Goal: Task Accomplishment & Management: Manage account settings

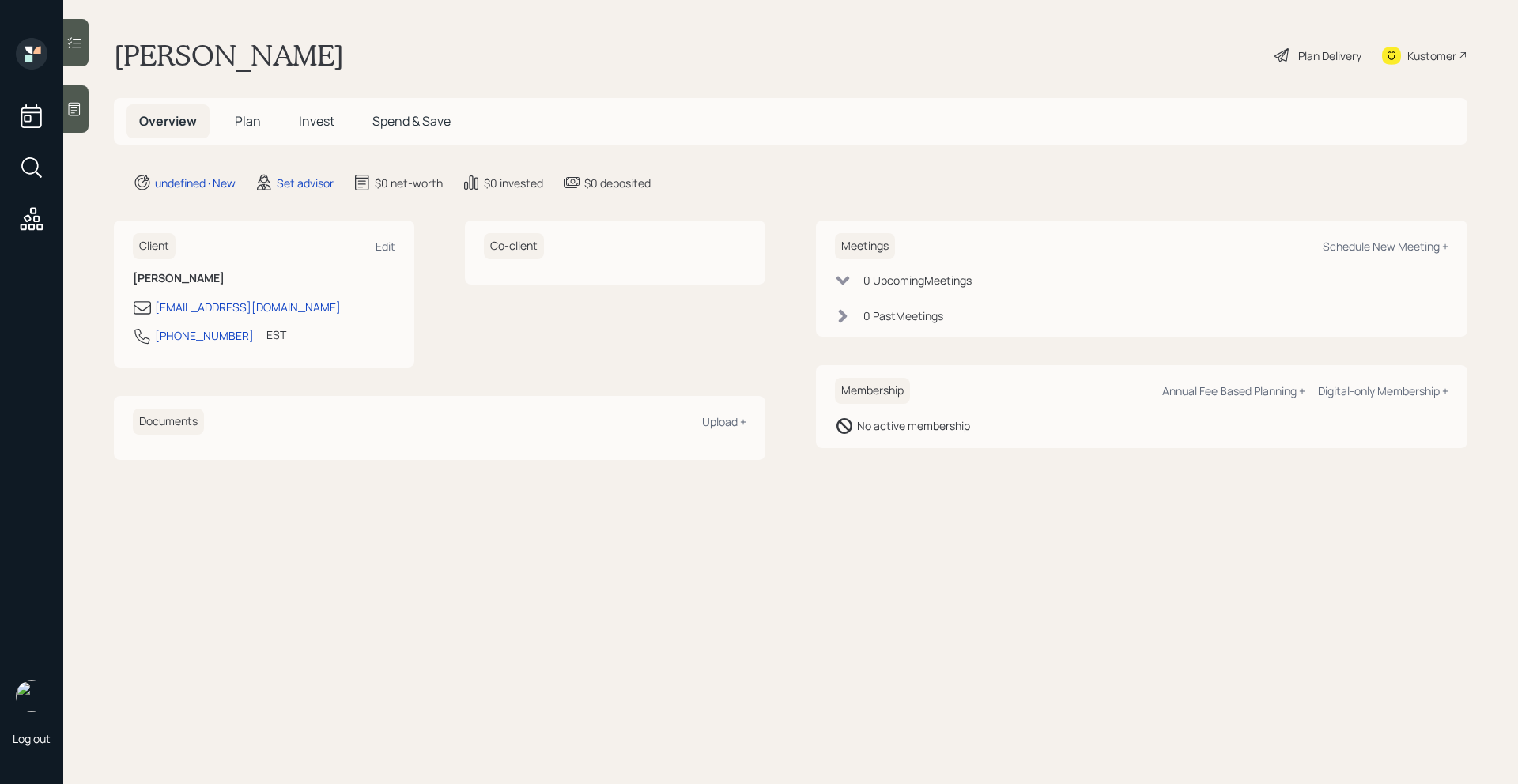
click at [81, 106] on icon at bounding box center [75, 109] width 16 height 16
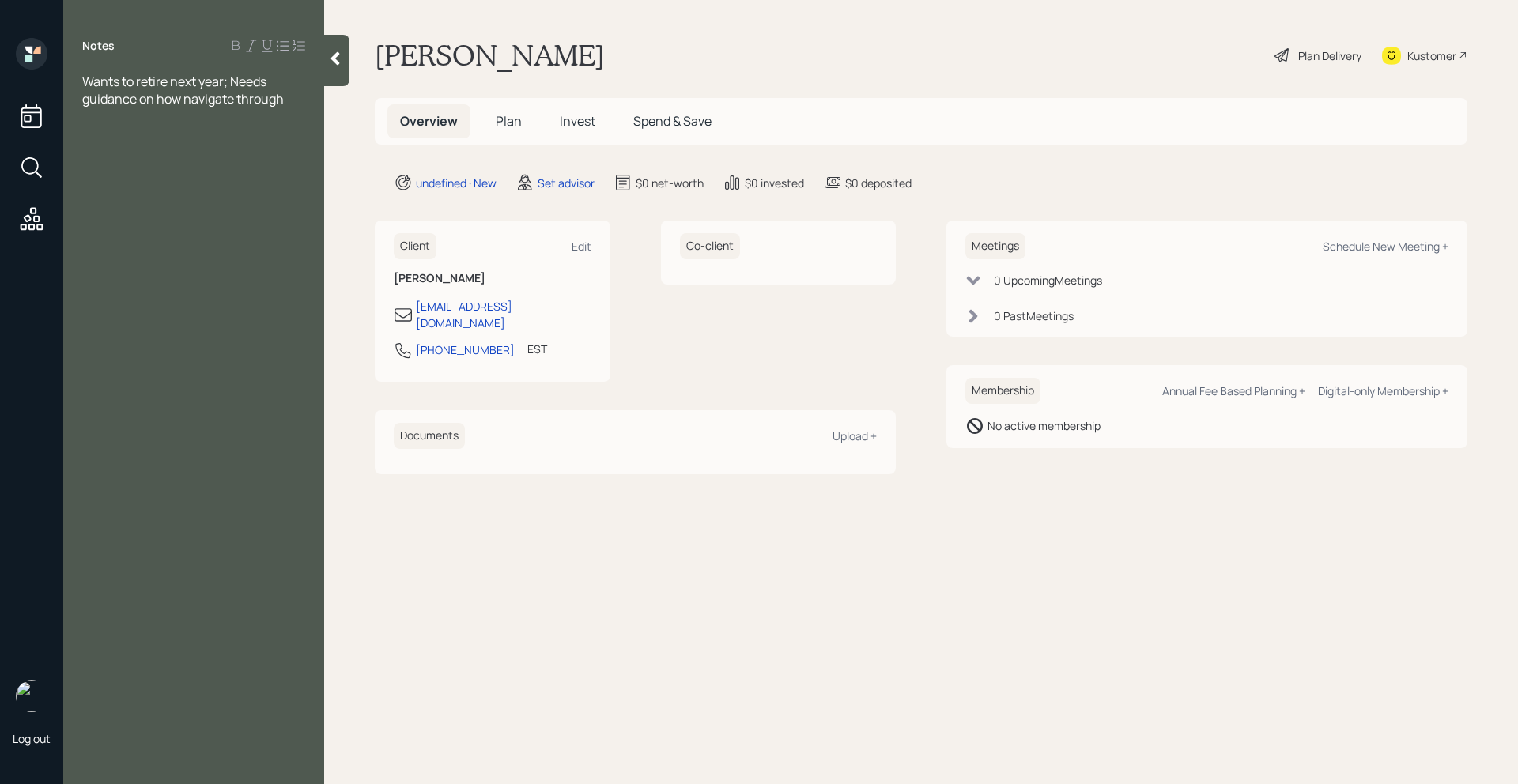
click at [286, 96] on div "Wants to retire next year; Needs guidance on how navigate through" at bounding box center [193, 90] width 223 height 35
click at [127, 167] on div "Notes Wants to retire next year; Needs guidance on how navigate through" at bounding box center [193, 401] width 261 height 727
click at [113, 149] on div "Notes Wants to retire next year; Needs guidance on how navigate through" at bounding box center [193, 401] width 261 height 727
click at [156, 123] on div at bounding box center [193, 115] width 223 height 17
click at [254, 170] on div "Age: [DEMOGRAPHIC_DATA]; SSC analysis needed" at bounding box center [193, 177] width 223 height 35
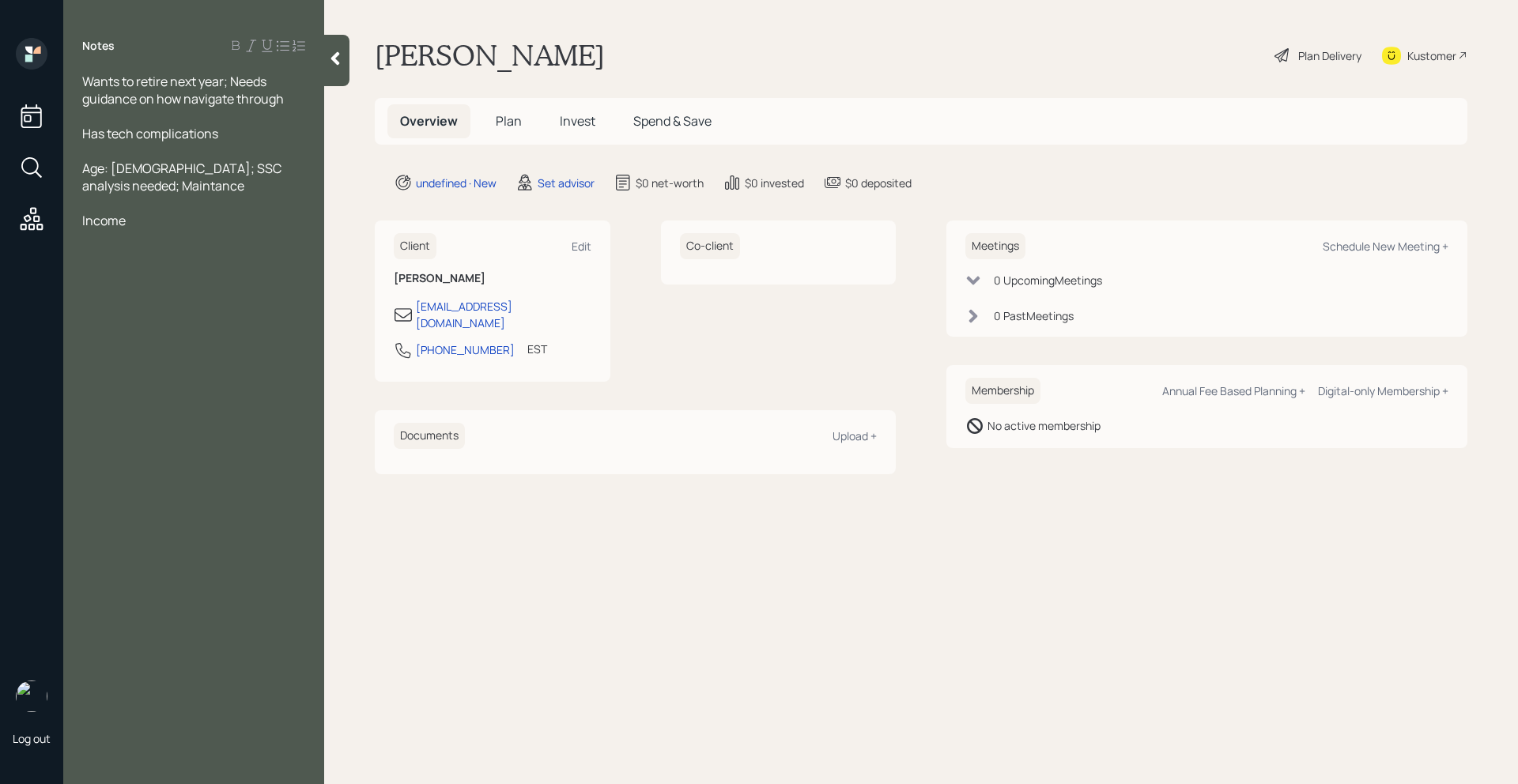
click at [270, 173] on div "Age: [DEMOGRAPHIC_DATA]; SSC analysis needed; Maintance" at bounding box center [193, 177] width 223 height 35
click at [180, 183] on span "Age: [DEMOGRAPHIC_DATA]; SSC analysis needed; Married; Maintance" at bounding box center [188, 177] width 213 height 35
click at [119, 181] on span "Age: [DEMOGRAPHIC_DATA]; SSC analysis needed; Married; Maintance" at bounding box center [188, 177] width 213 height 35
click at [125, 182] on span "Age: [DEMOGRAPHIC_DATA]; SSC analysis needed; Married; Maintance" at bounding box center [188, 177] width 213 height 35
click at [136, 184] on span "Age: [DEMOGRAPHIC_DATA]; SSC analysis needed; Married; Maintance" at bounding box center [188, 177] width 213 height 35
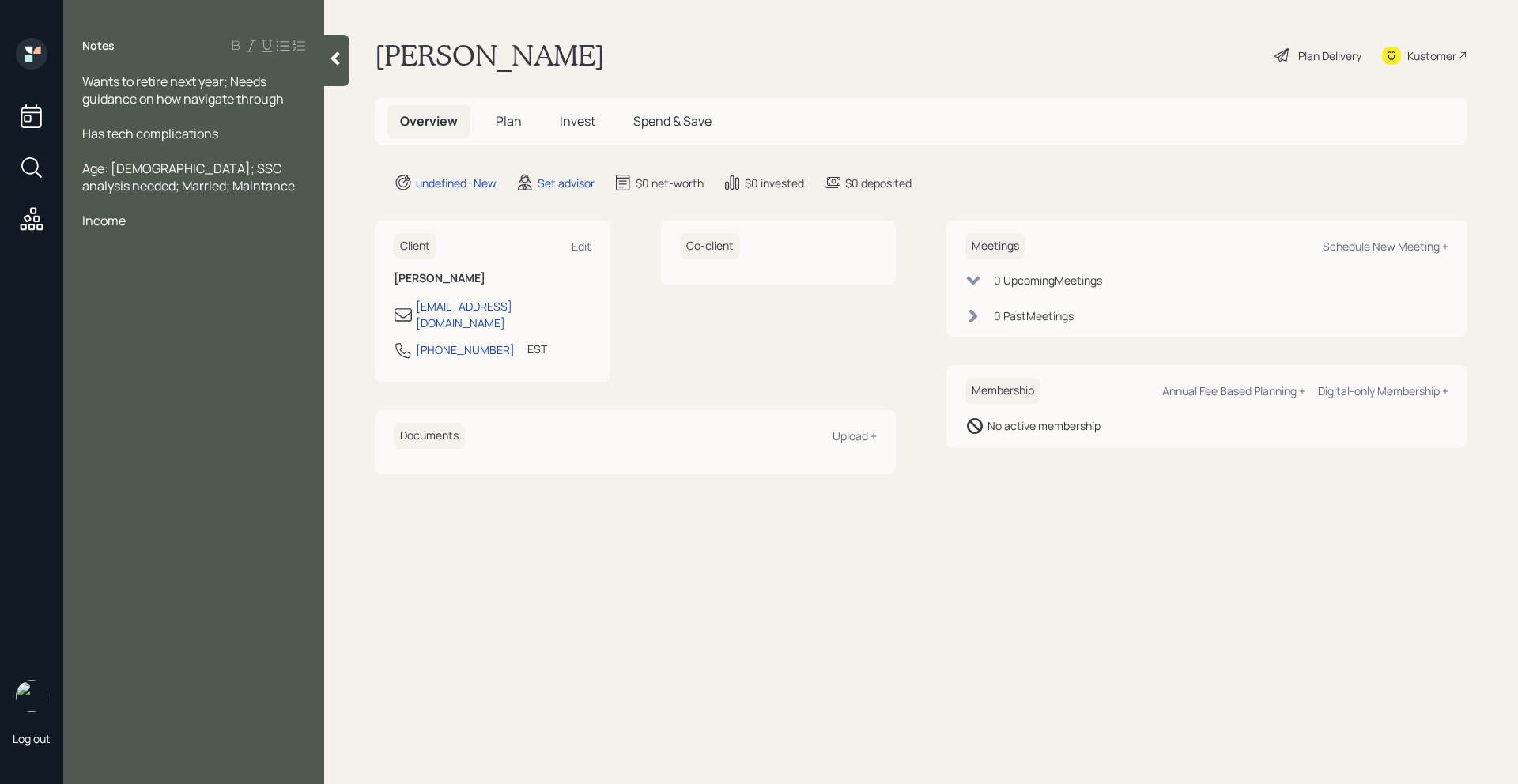
click at [182, 204] on div at bounding box center [193, 203] width 223 height 17
click at [169, 192] on span "Age: [DEMOGRAPHIC_DATA]; SSC analysis needed; Married; Maintance" at bounding box center [188, 177] width 213 height 35
click at [166, 209] on div at bounding box center [193, 203] width 223 height 17
click at [158, 219] on div "Income" at bounding box center [193, 220] width 223 height 17
click at [144, 198] on div at bounding box center [193, 203] width 223 height 17
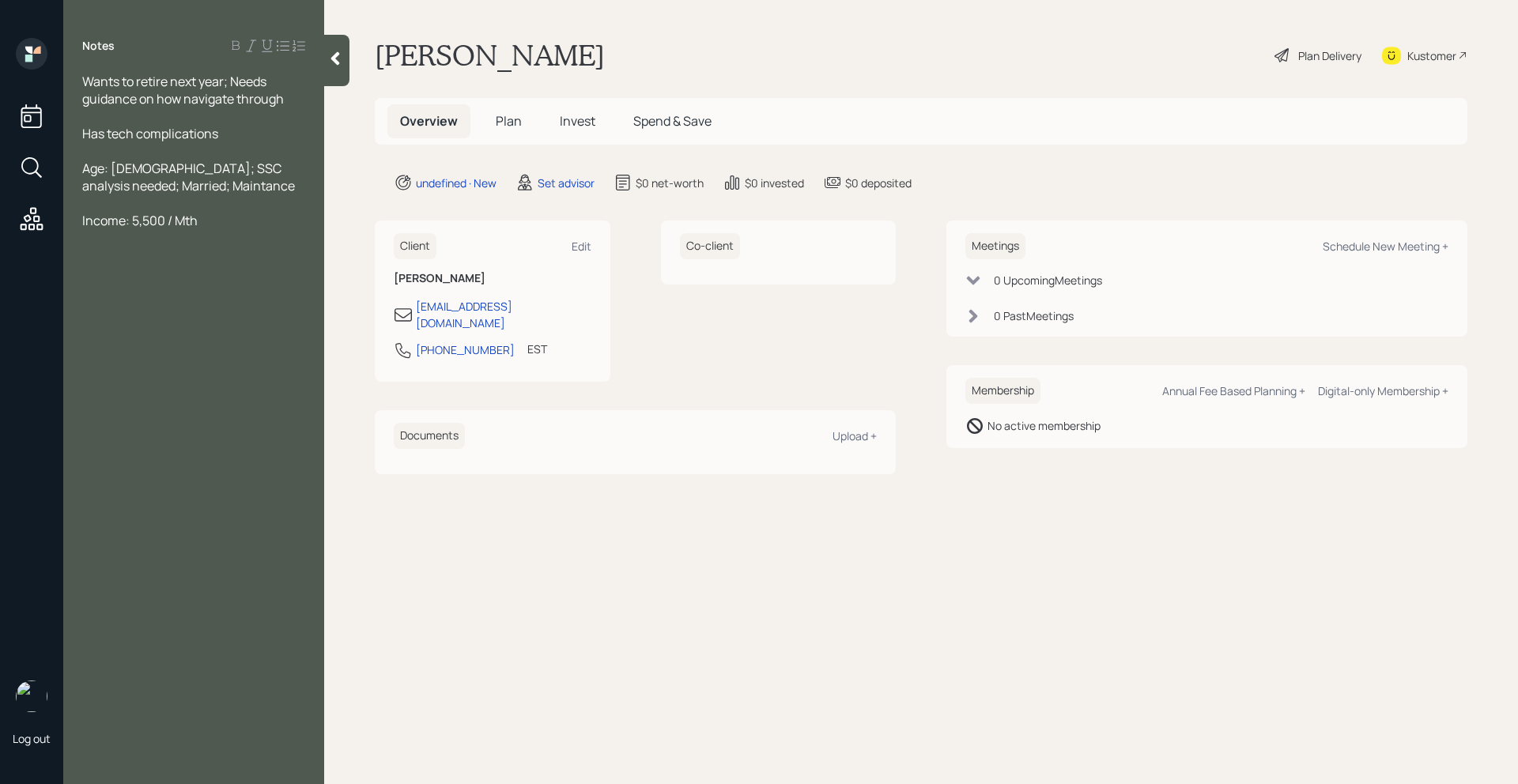
click at [164, 185] on span "Age: [DEMOGRAPHIC_DATA]; SSC analysis needed; Married; Maintance" at bounding box center [188, 177] width 213 height 35
click at [202, 215] on div "Income: 5,500 / Mth" at bounding box center [193, 220] width 223 height 17
click at [186, 183] on span "Age: [DEMOGRAPHIC_DATA]; SSC analysis needed; Married; Maintance" at bounding box center [188, 177] width 213 height 35
click at [227, 217] on div "Income: 5,500 / Mth" at bounding box center [193, 220] width 223 height 17
click at [165, 222] on span "Income: 5,500 / Mth" at bounding box center [140, 220] width 115 height 17
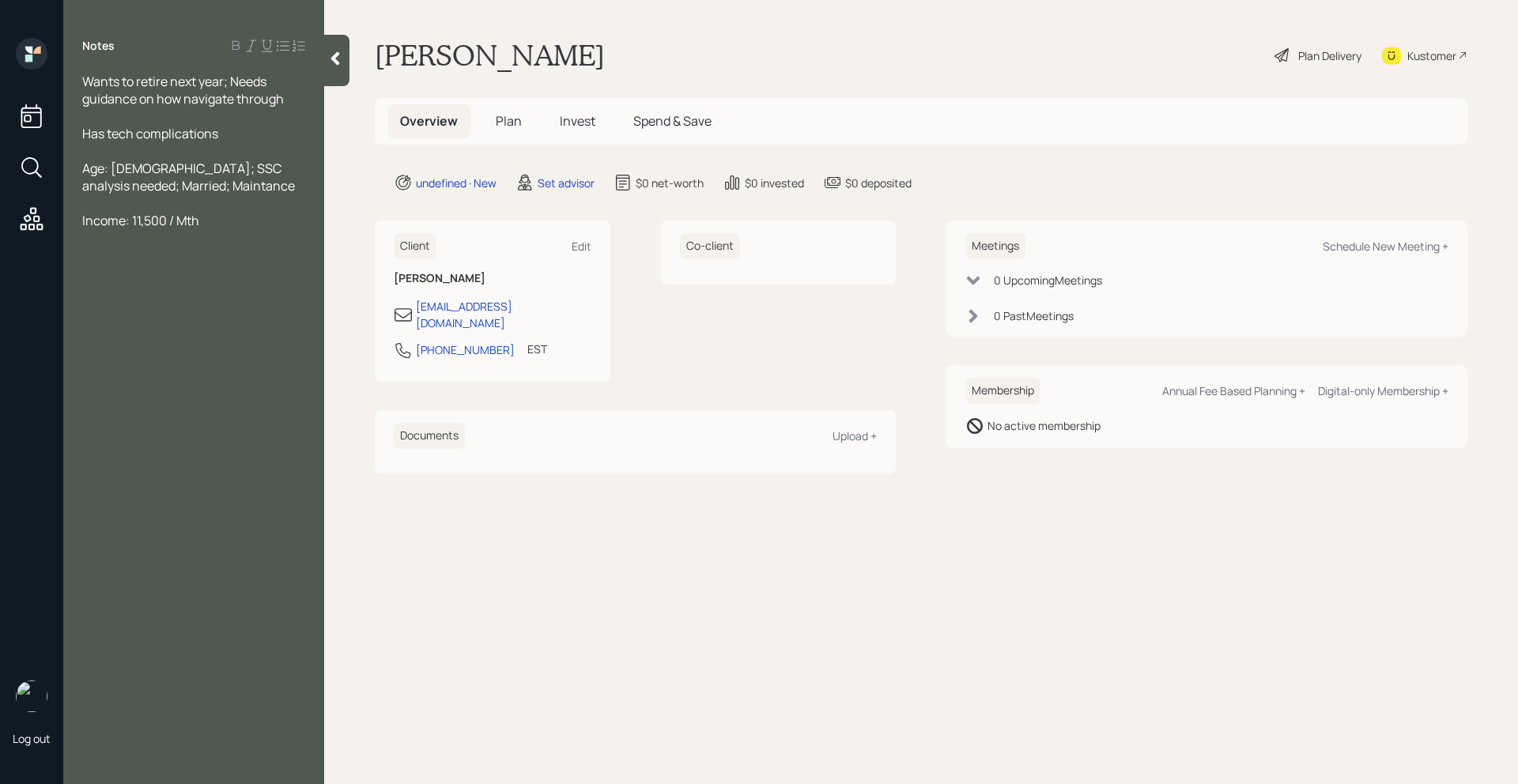
click at [109, 235] on div at bounding box center [193, 237] width 223 height 17
drag, startPoint x: 138, startPoint y: 222, endPoint x: 164, endPoint y: 223, distance: 26.0
click at [164, 223] on span "Income: 11,500 / Mth" at bounding box center [141, 220] width 117 height 17
click at [222, 215] on div "Income: 10,000 / Mth" at bounding box center [193, 220] width 223 height 17
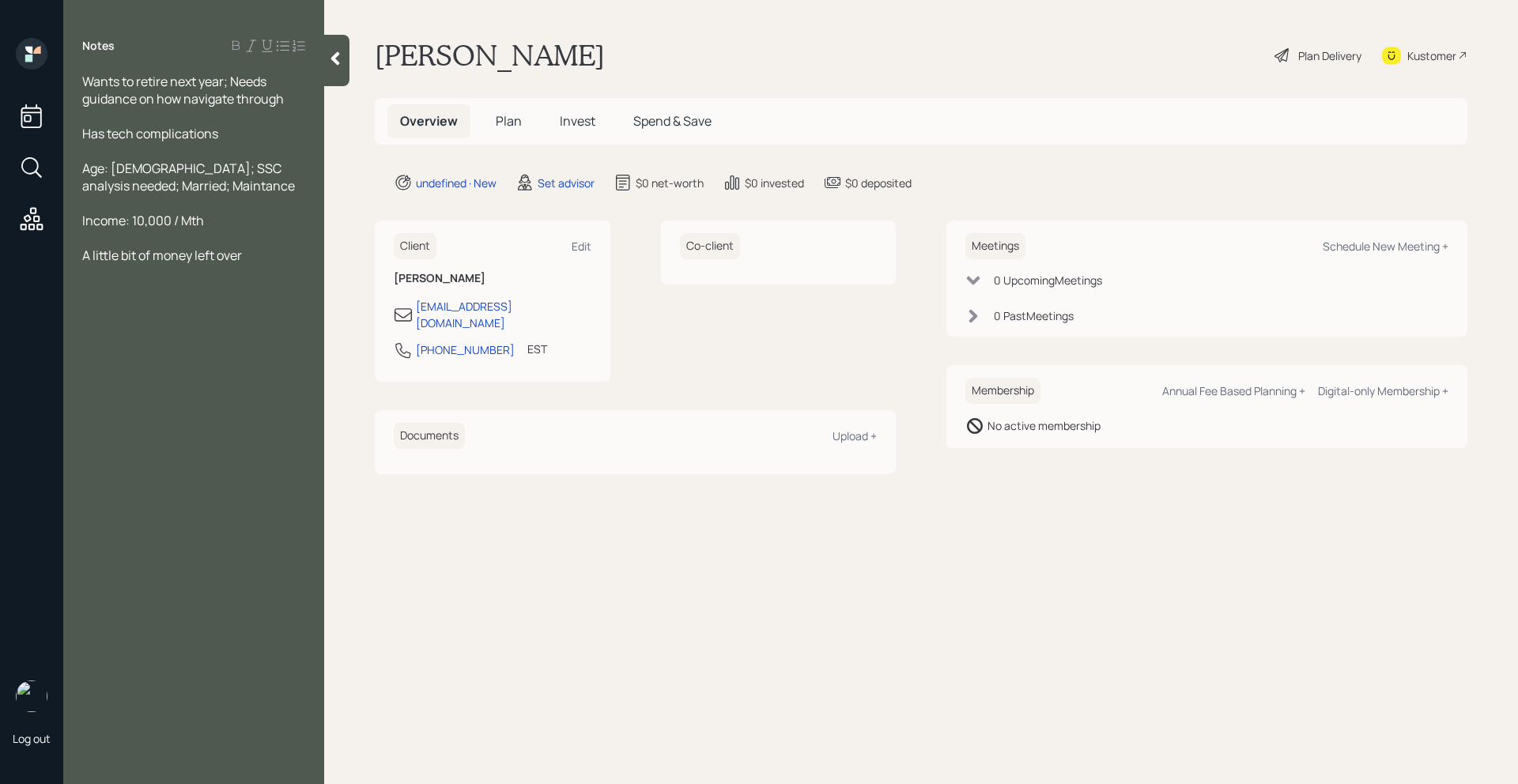
click at [212, 222] on div "Income: 10,000 / Mth" at bounding box center [193, 220] width 223 height 17
click at [263, 296] on div "A little bit of money left over" at bounding box center [193, 289] width 223 height 17
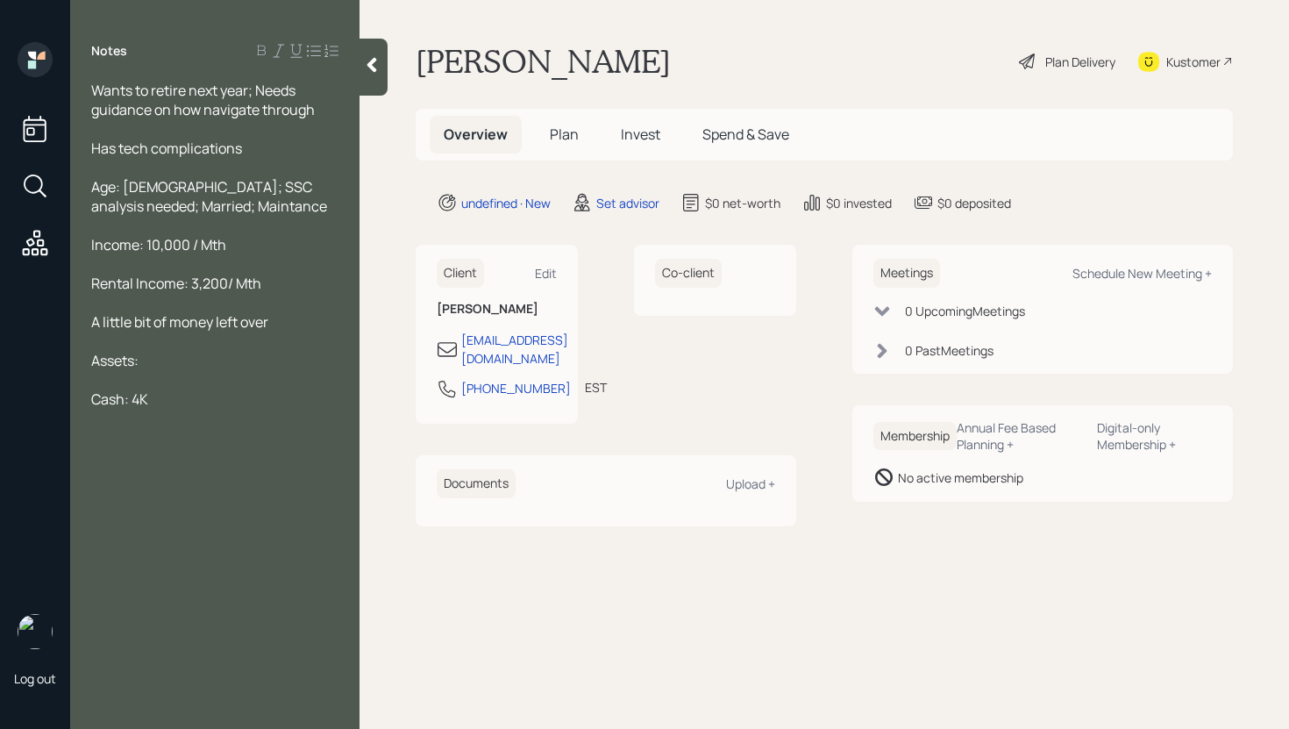
click at [146, 396] on span "Cash: 4K" at bounding box center [119, 398] width 57 height 19
click at [110, 433] on div at bounding box center [214, 437] width 247 height 19
click at [171, 457] on div at bounding box center [214, 456] width 247 height 19
click at [171, 435] on span "401(k: 65==" at bounding box center [131, 437] width 80 height 19
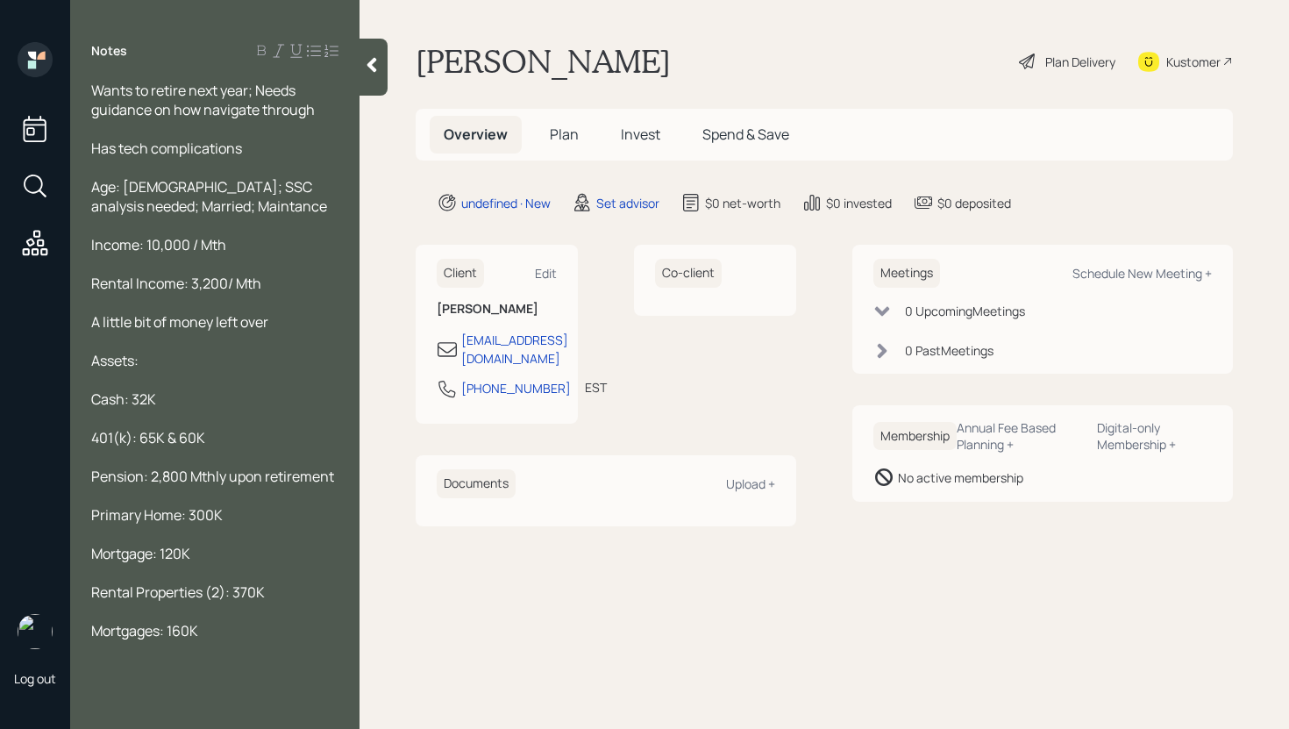
click at [210, 640] on div at bounding box center [214, 649] width 247 height 19
click at [210, 638] on div "Mortgages: 160K" at bounding box center [214, 630] width 247 height 19
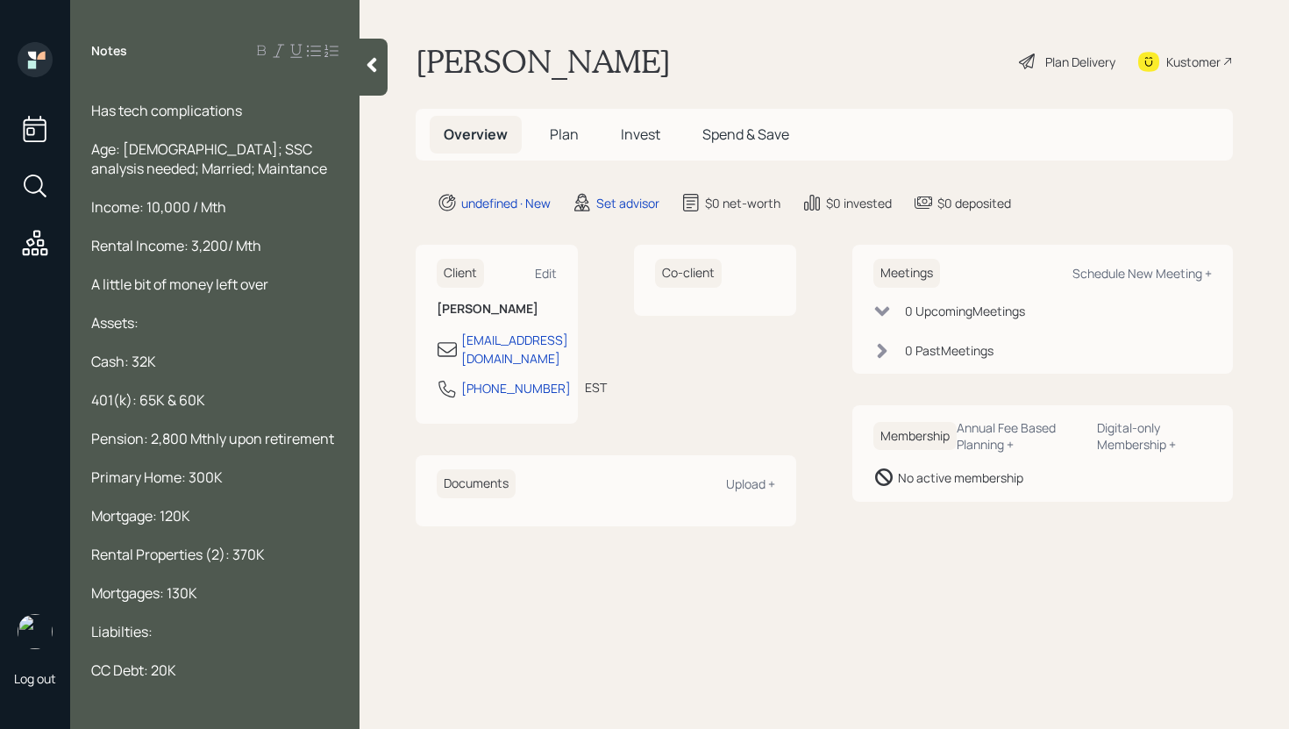
scroll to position [57, 0]
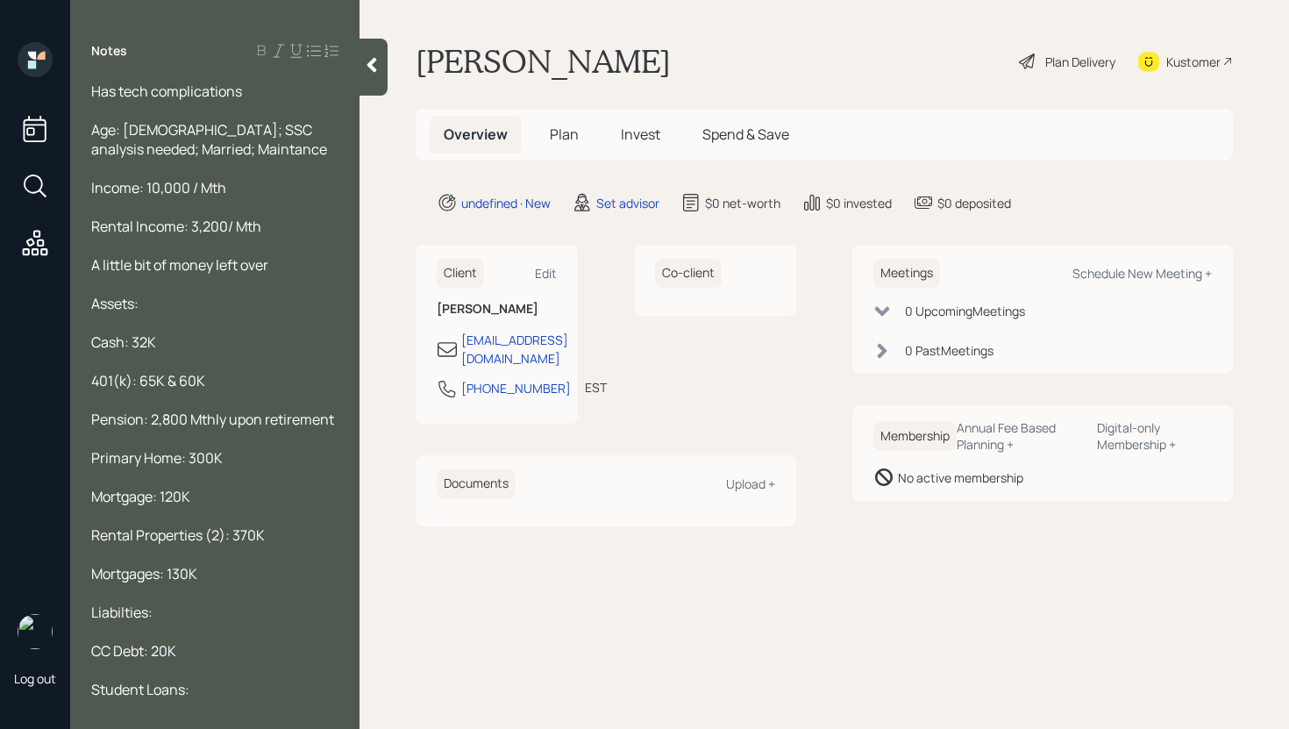
click at [189, 685] on span "Student Loans:" at bounding box center [140, 689] width 98 height 19
click at [185, 697] on span "Student Loans:" at bounding box center [140, 689] width 98 height 19
click at [263, 689] on span "Student Loans (daughter):" at bounding box center [177, 689] width 172 height 19
click at [276, 689] on div "Student Loans (daughter):" at bounding box center [214, 689] width 247 height 19
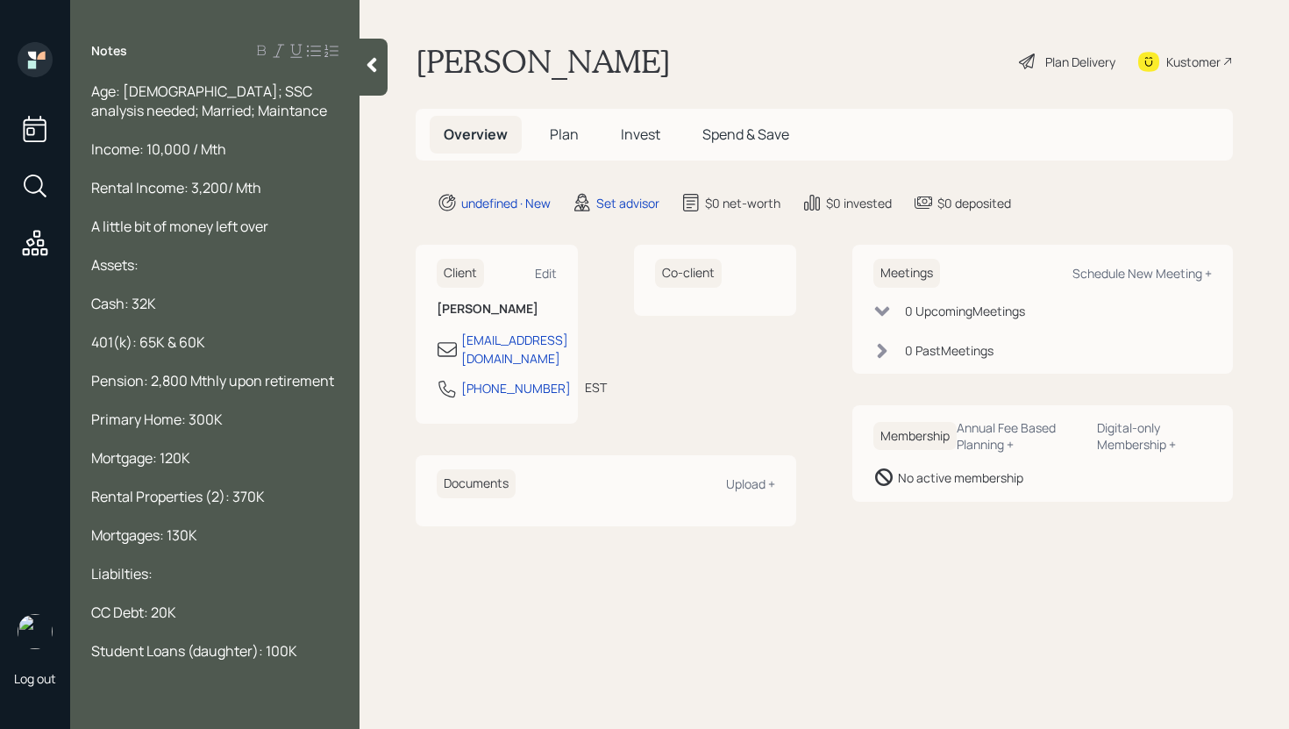
scroll to position [0, 0]
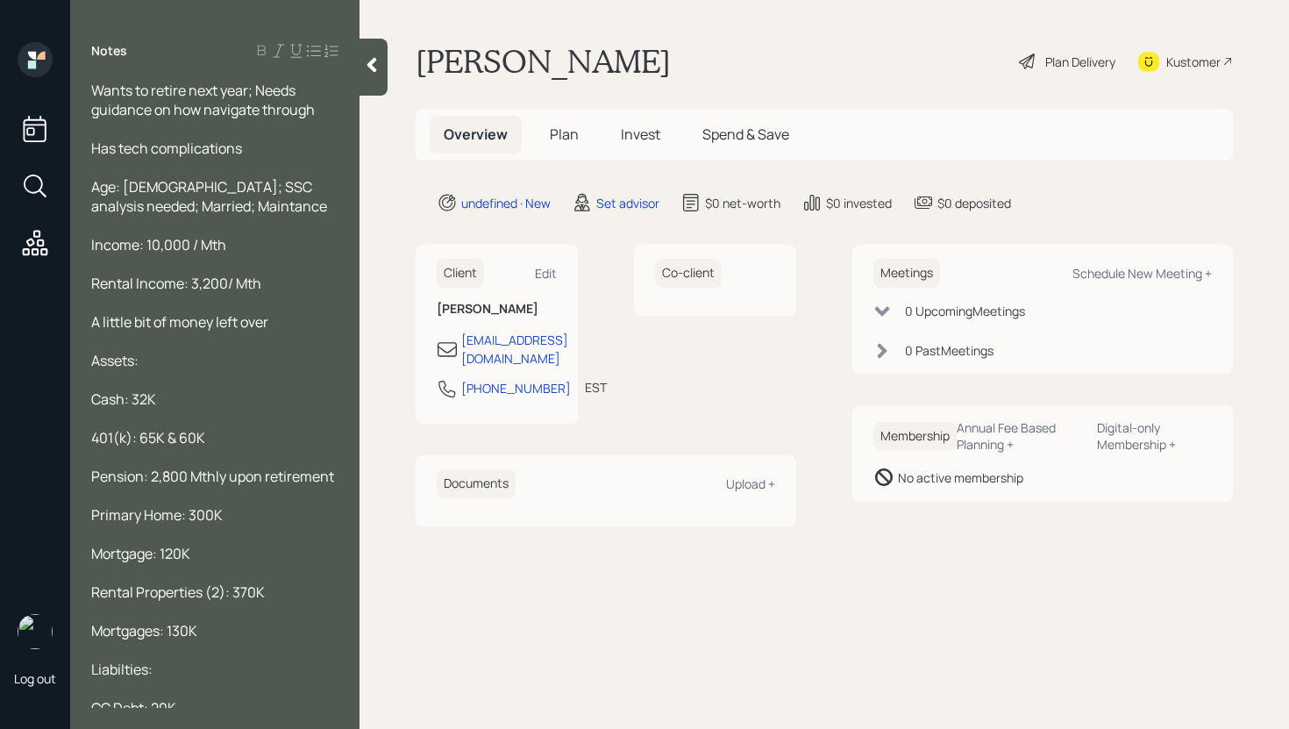
click at [178, 210] on span "Age: [DEMOGRAPHIC_DATA]; SSC analysis needed; Married; Maintance" at bounding box center [209, 196] width 236 height 39
click at [194, 210] on span "Age: [DEMOGRAPHIC_DATA]; SSC analysis needed; Married; Maintance" at bounding box center [209, 196] width 236 height 39
click at [195, 203] on span "Age: [DEMOGRAPHIC_DATA]; SSC analysis needed; Married; Maintance" at bounding box center [209, 196] width 236 height 39
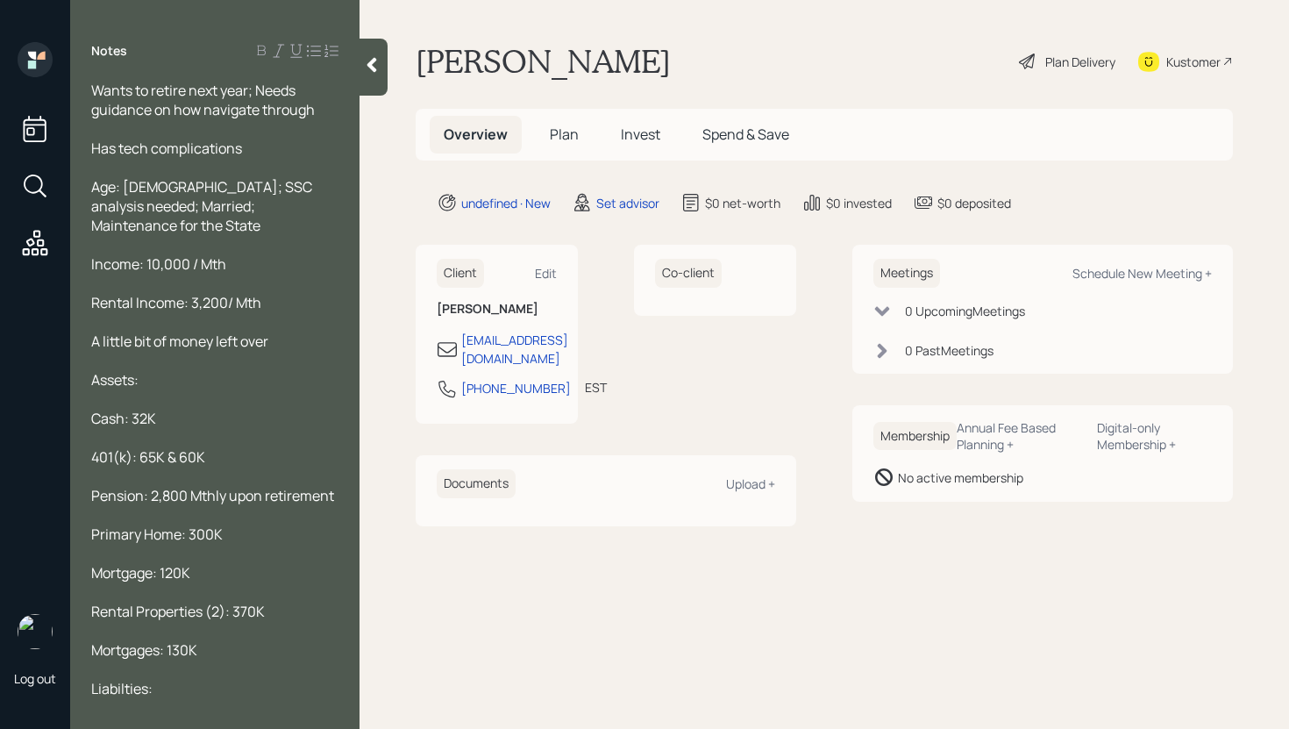
click at [278, 182] on span "Age: [DEMOGRAPHIC_DATA]; SSC analysis needed; Married; Maintenance for the State" at bounding box center [203, 206] width 224 height 58
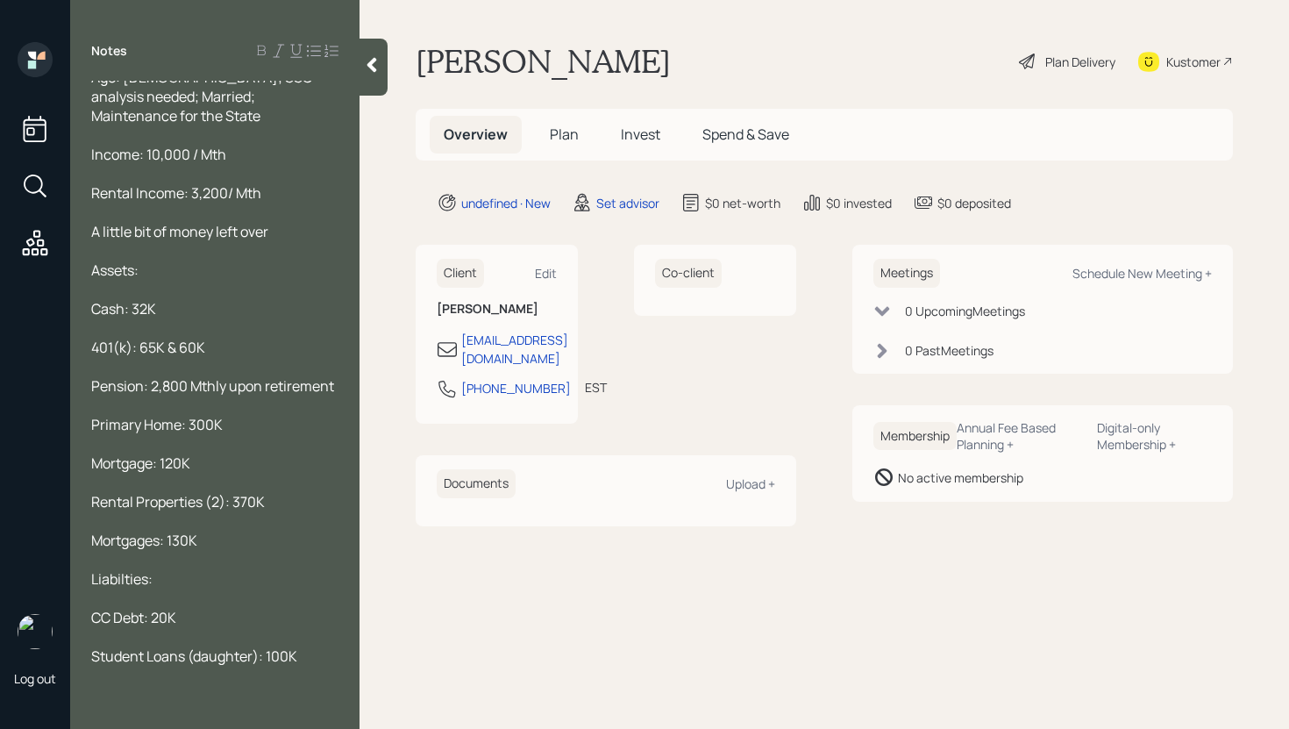
scroll to position [174, 0]
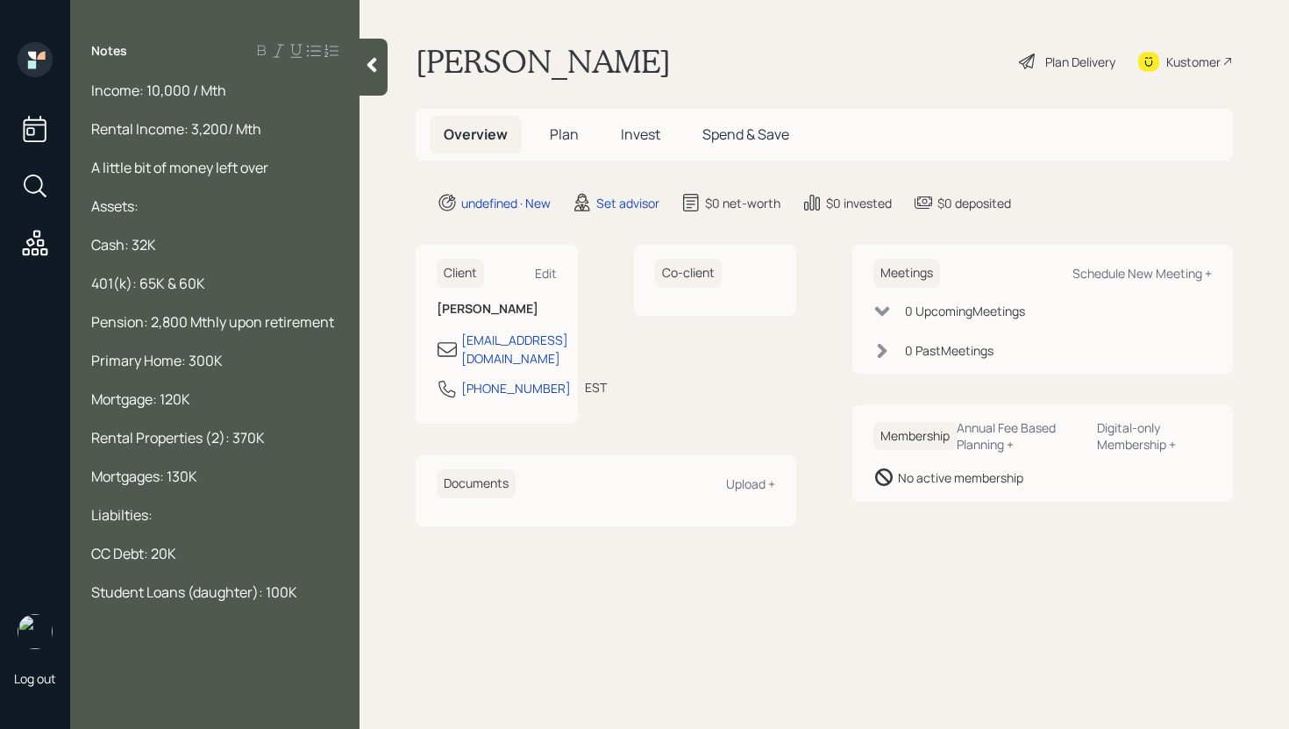
click at [337, 312] on div "Pension: 2,800 Mthly upon retirement" at bounding box center [214, 321] width 247 height 19
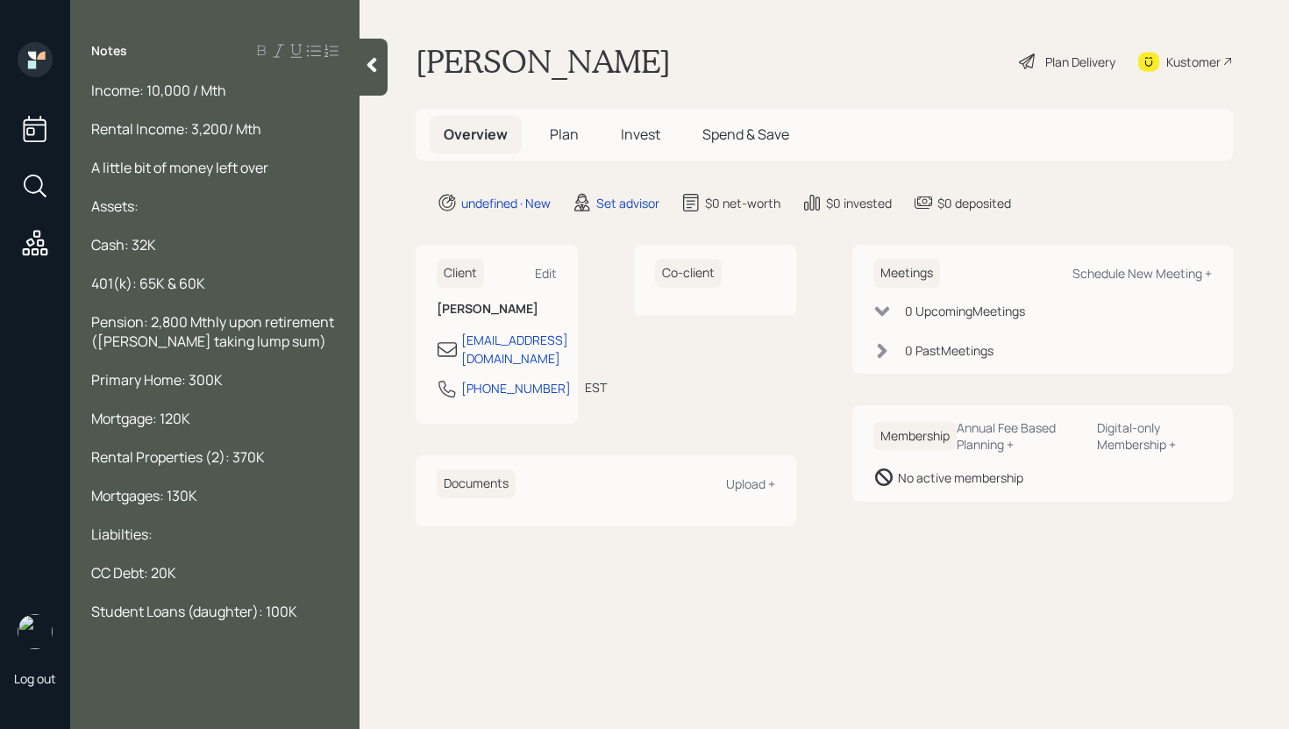
click at [218, 274] on div "401(k): 65K & 60K" at bounding box center [214, 283] width 247 height 19
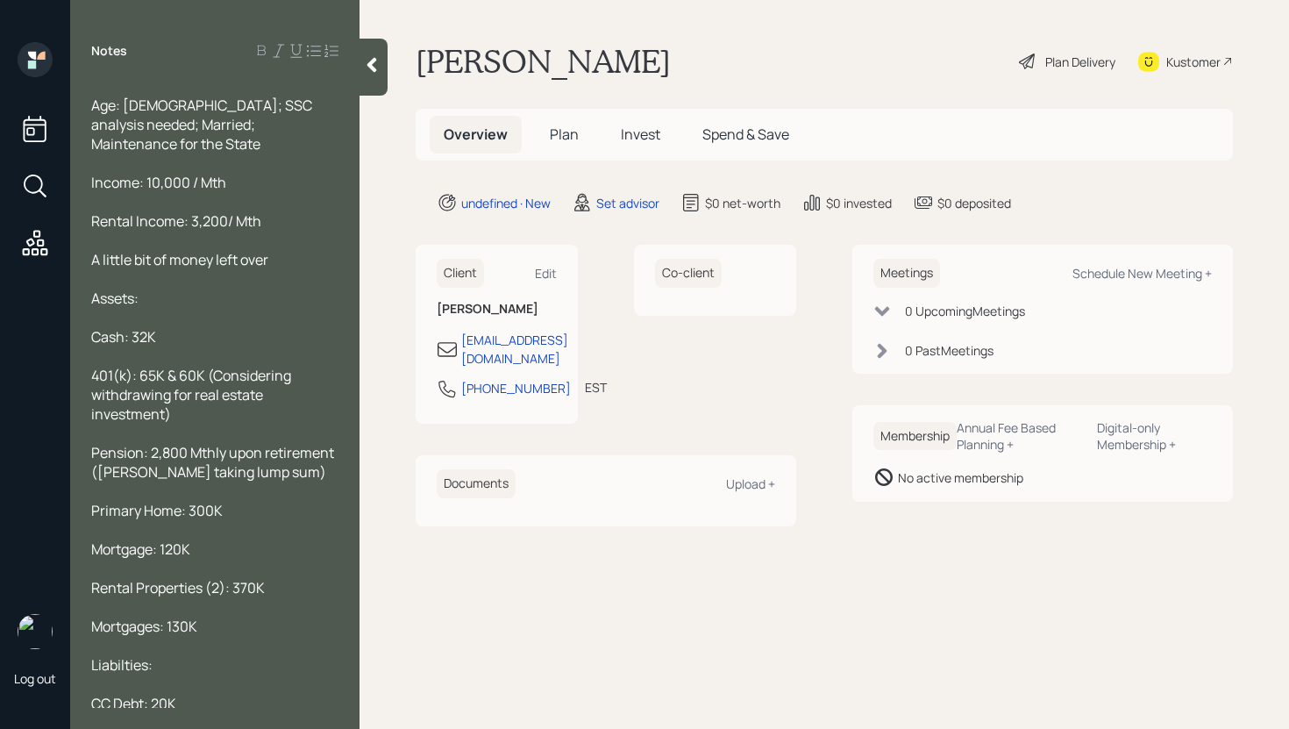
scroll to position [0, 0]
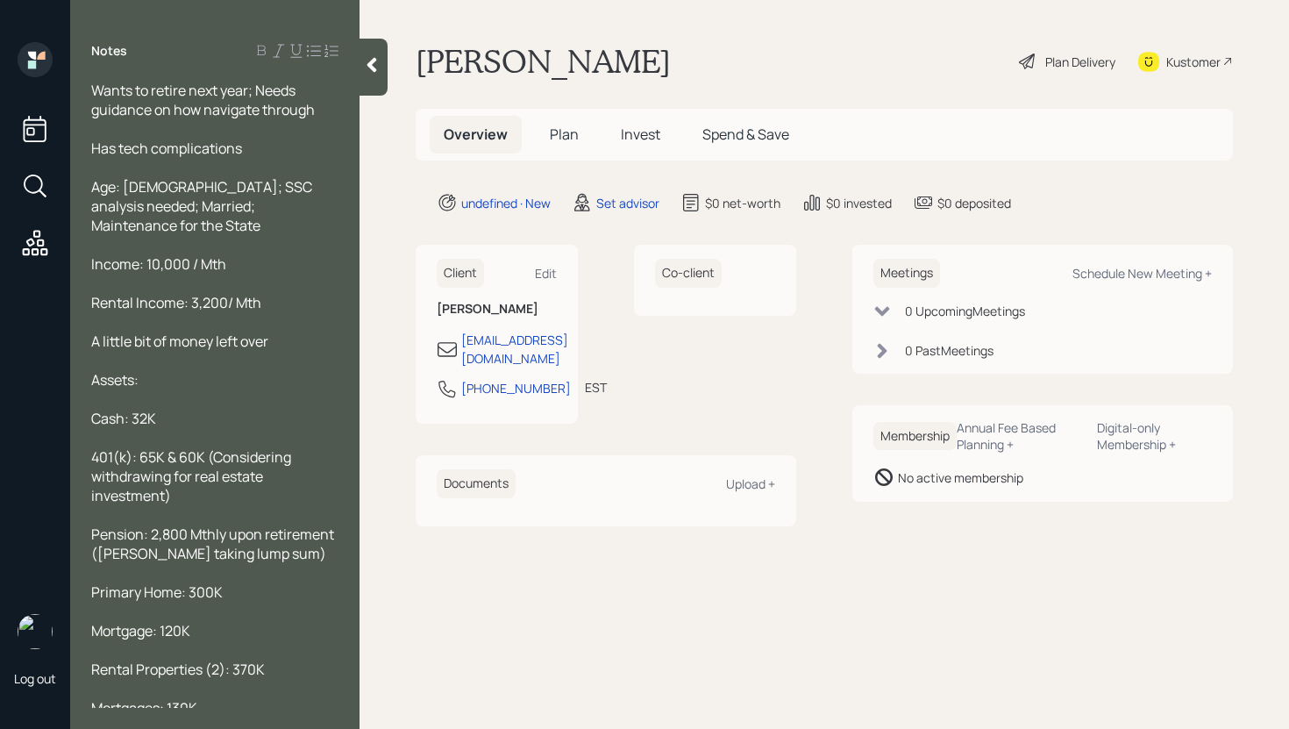
click at [306, 208] on span "Age: [DEMOGRAPHIC_DATA]; SSC analysis needed; Married; Maintenance for the State" at bounding box center [203, 206] width 224 height 58
click at [300, 141] on div "Has tech complications" at bounding box center [214, 148] width 247 height 19
click at [321, 201] on div "Age: [DEMOGRAPHIC_DATA]; SSC analysis needed; Married; Maintenance for the State" at bounding box center [214, 206] width 247 height 58
click at [324, 109] on div "Wants to retire next year; Needs guidance on how navigate through" at bounding box center [214, 100] width 247 height 39
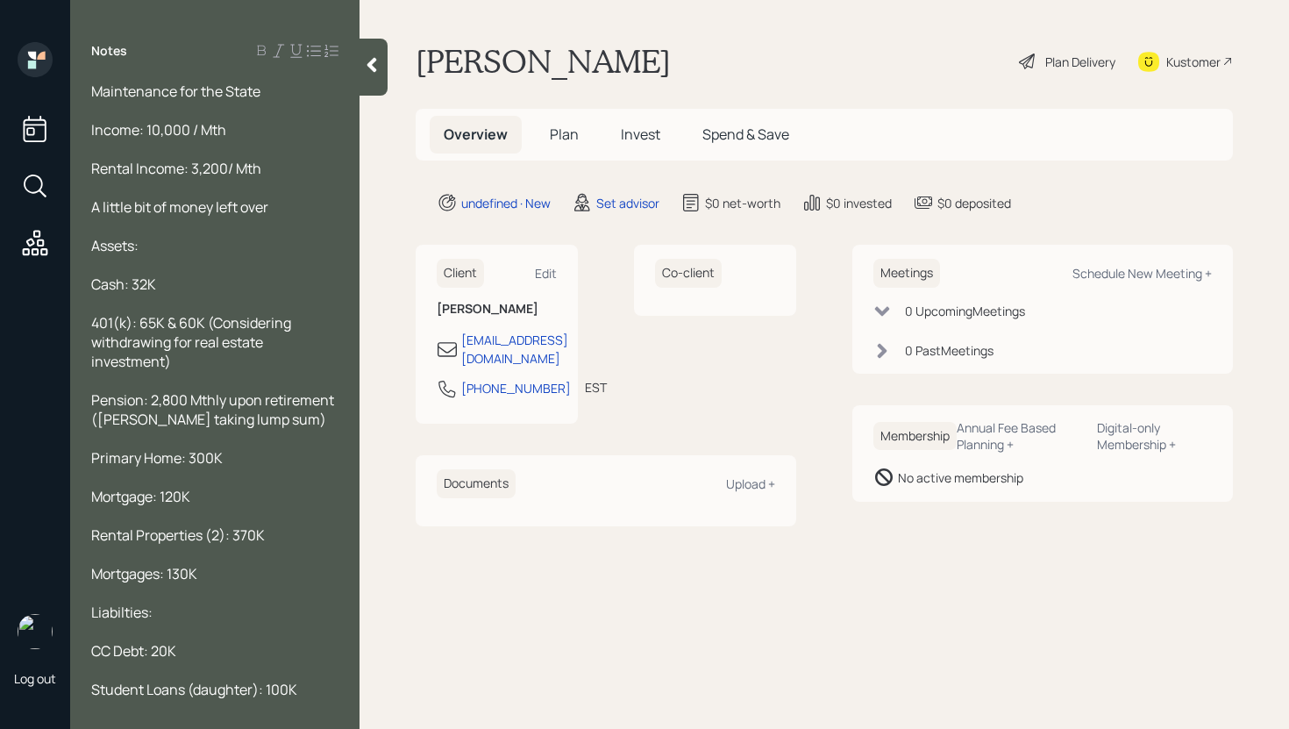
scroll to position [279, 0]
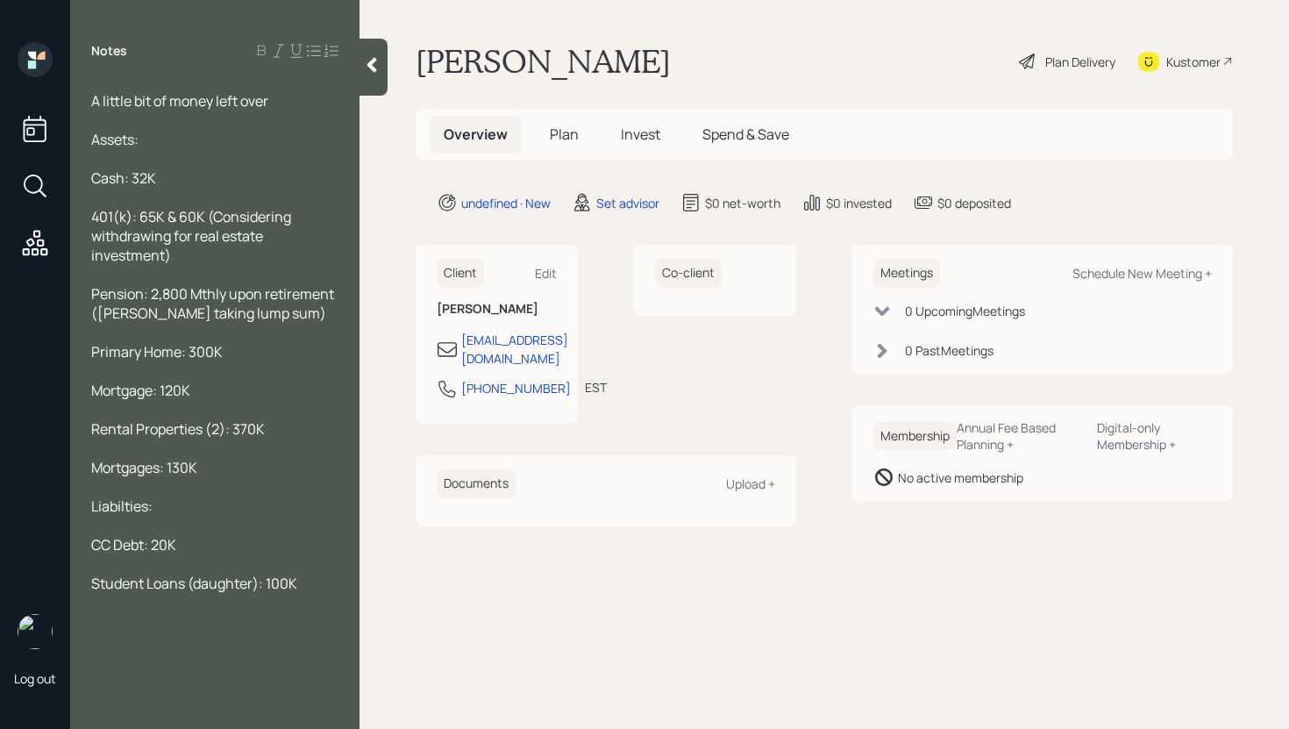
click at [372, 75] on div at bounding box center [374, 67] width 28 height 57
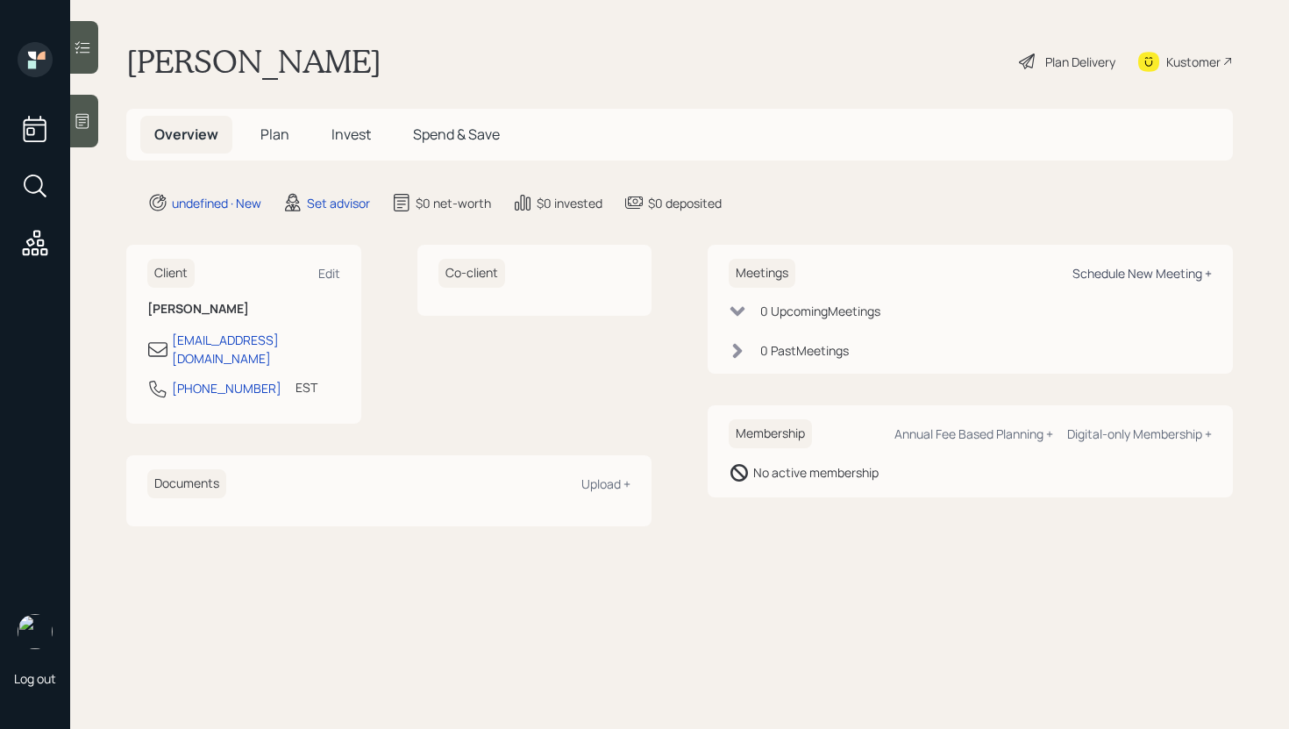
click at [1163, 271] on div "Schedule New Meeting +" at bounding box center [1142, 273] width 139 height 17
select select "round-[PERSON_NAME]"
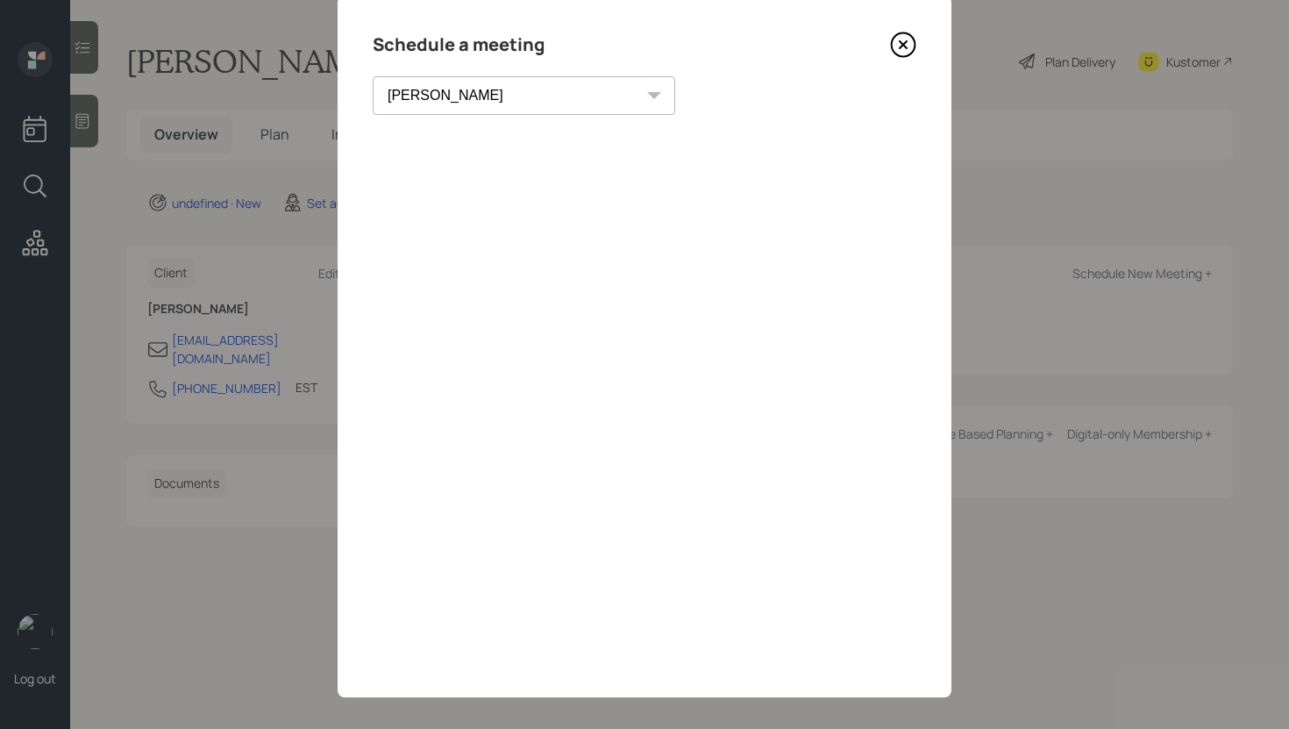
scroll to position [61, 0]
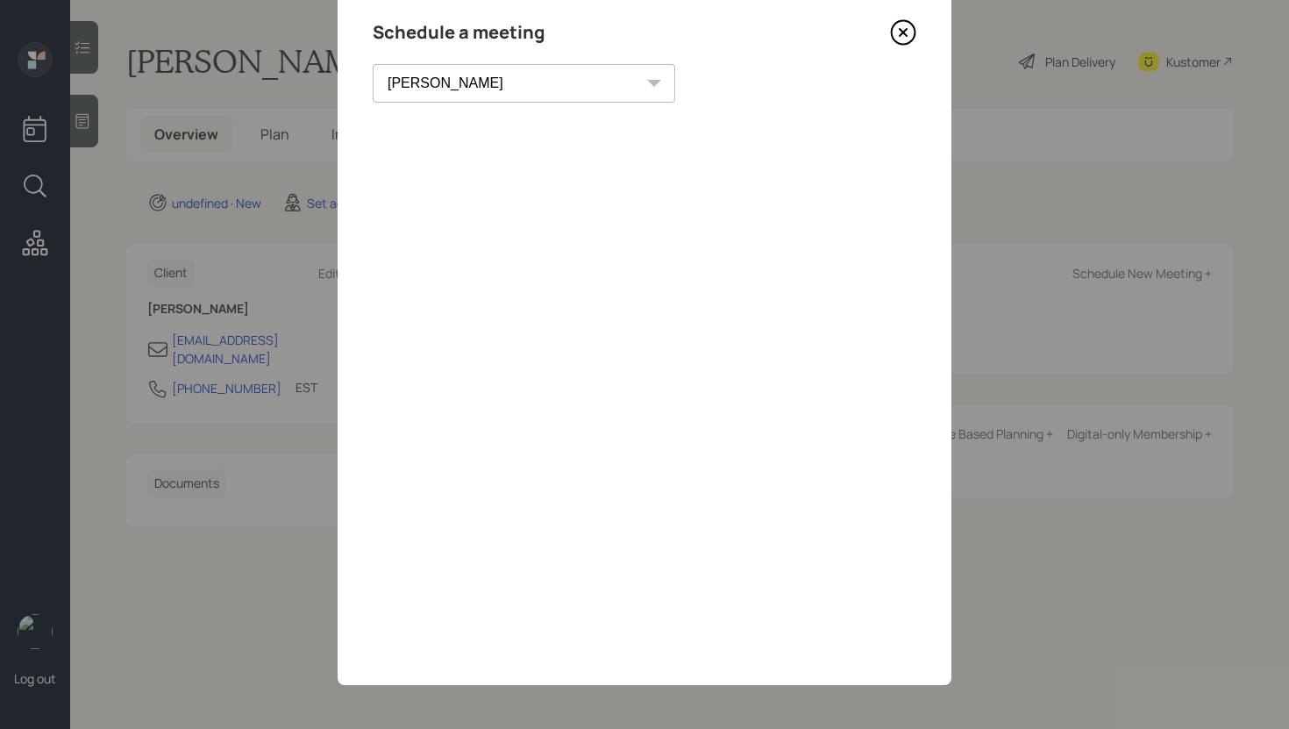
click at [895, 40] on icon at bounding box center [904, 33] width 24 height 24
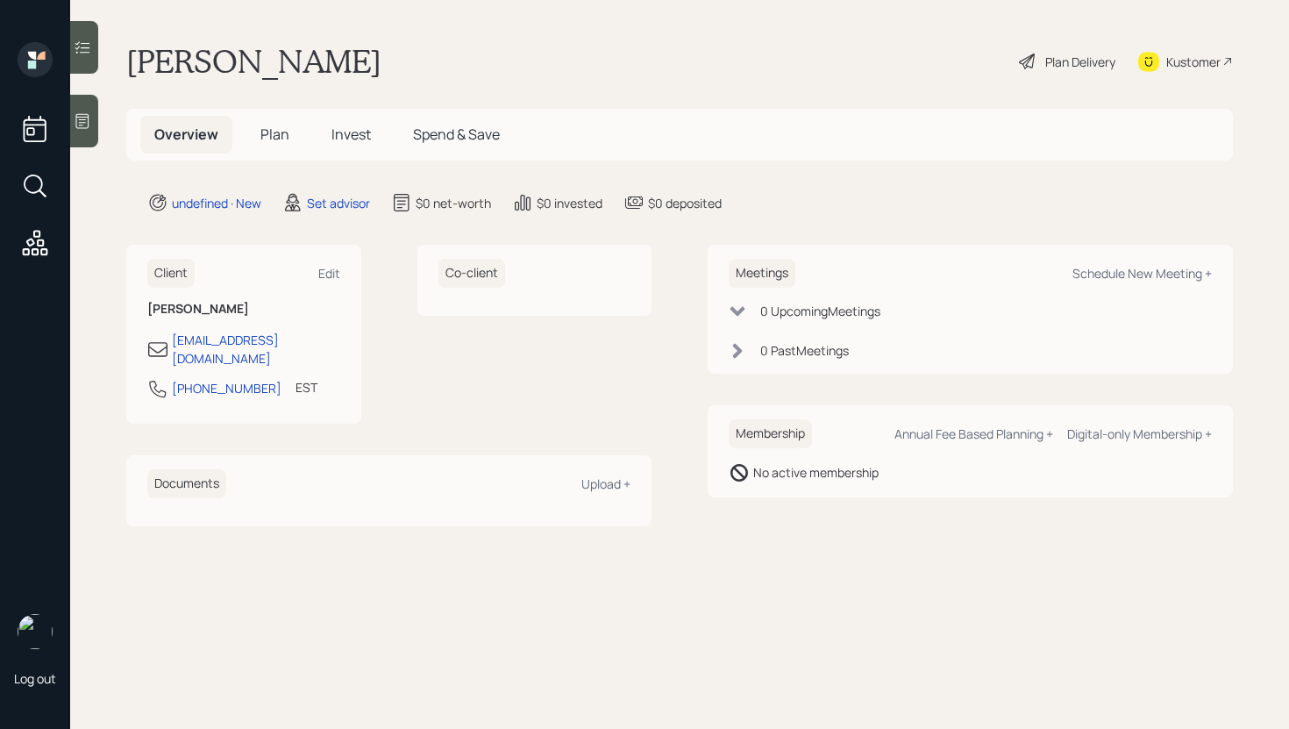
click at [81, 116] on icon at bounding box center [83, 121] width 18 height 18
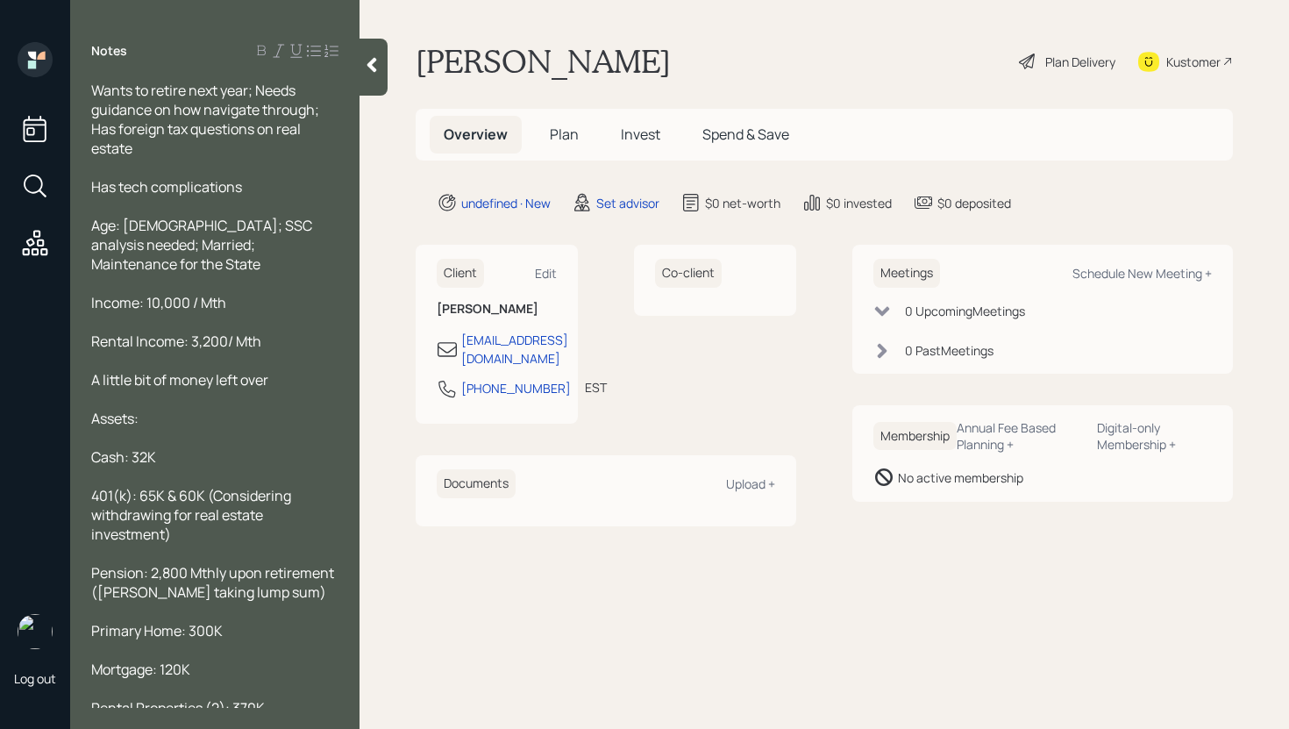
click at [251, 168] on div at bounding box center [214, 167] width 247 height 19
click at [249, 160] on div at bounding box center [214, 167] width 247 height 19
click at [141, 219] on span "Age: [DEMOGRAPHIC_DATA]; SSC analysis needed; Married; Maintenance for the State" at bounding box center [203, 245] width 224 height 58
click at [142, 221] on span "Age: [DEMOGRAPHIC_DATA]; SSC analysis needed; Married; Maintenance for the State" at bounding box center [203, 245] width 224 height 58
click at [188, 161] on div at bounding box center [214, 167] width 247 height 19
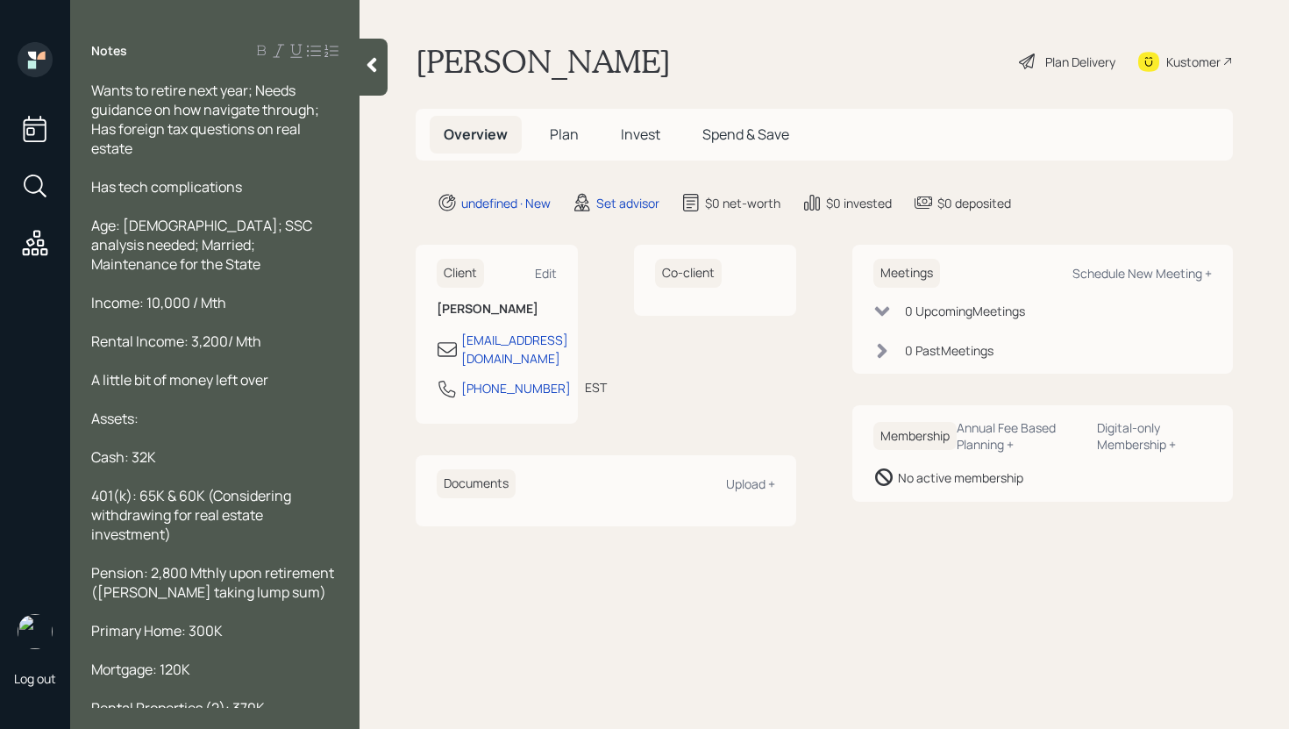
click at [144, 224] on span "Age: [DEMOGRAPHIC_DATA]; SSC analysis needed; Married; Maintenance for the State" at bounding box center [203, 245] width 224 height 58
click at [146, 246] on span "Age: [DEMOGRAPHIC_DATA]; SSC analysis needed; Married; Maintenance for the State" at bounding box center [203, 245] width 224 height 58
click at [142, 242] on span "Age: [DEMOGRAPHIC_DATA]; SSC analysis needed; Married; Maintenance for the State" at bounding box center [203, 245] width 224 height 58
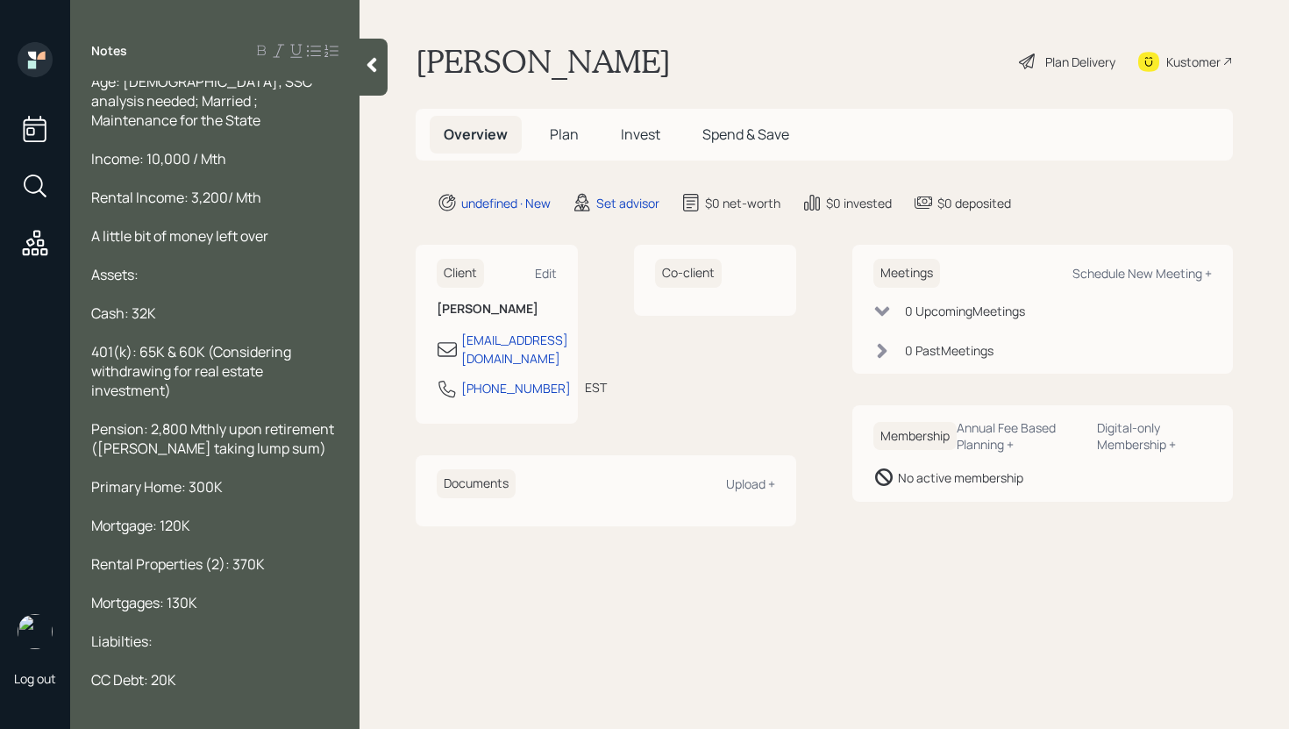
scroll to position [143, 0]
click at [239, 497] on div at bounding box center [214, 506] width 247 height 19
click at [234, 478] on div "Primary Home: 300K" at bounding box center [214, 487] width 247 height 19
click at [228, 517] on div "Mortgage: 120K" at bounding box center [214, 526] width 247 height 19
click at [274, 555] on div "Rental Properties (2): 370K" at bounding box center [214, 564] width 247 height 19
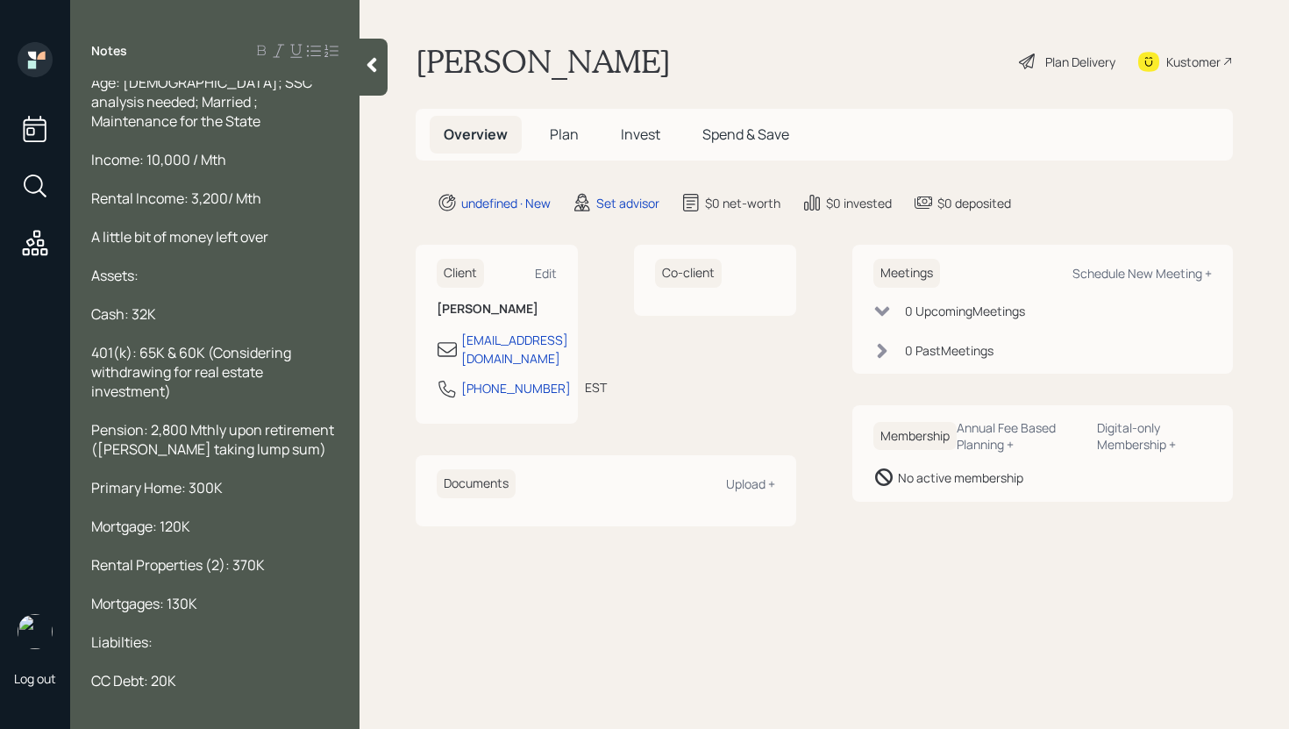
click at [253, 574] on div at bounding box center [214, 583] width 247 height 19
click at [248, 671] on div "CC Debt: 20K" at bounding box center [214, 680] width 247 height 19
click at [303, 709] on div "Student Loans (daughter): 100K" at bounding box center [214, 718] width 247 height 19
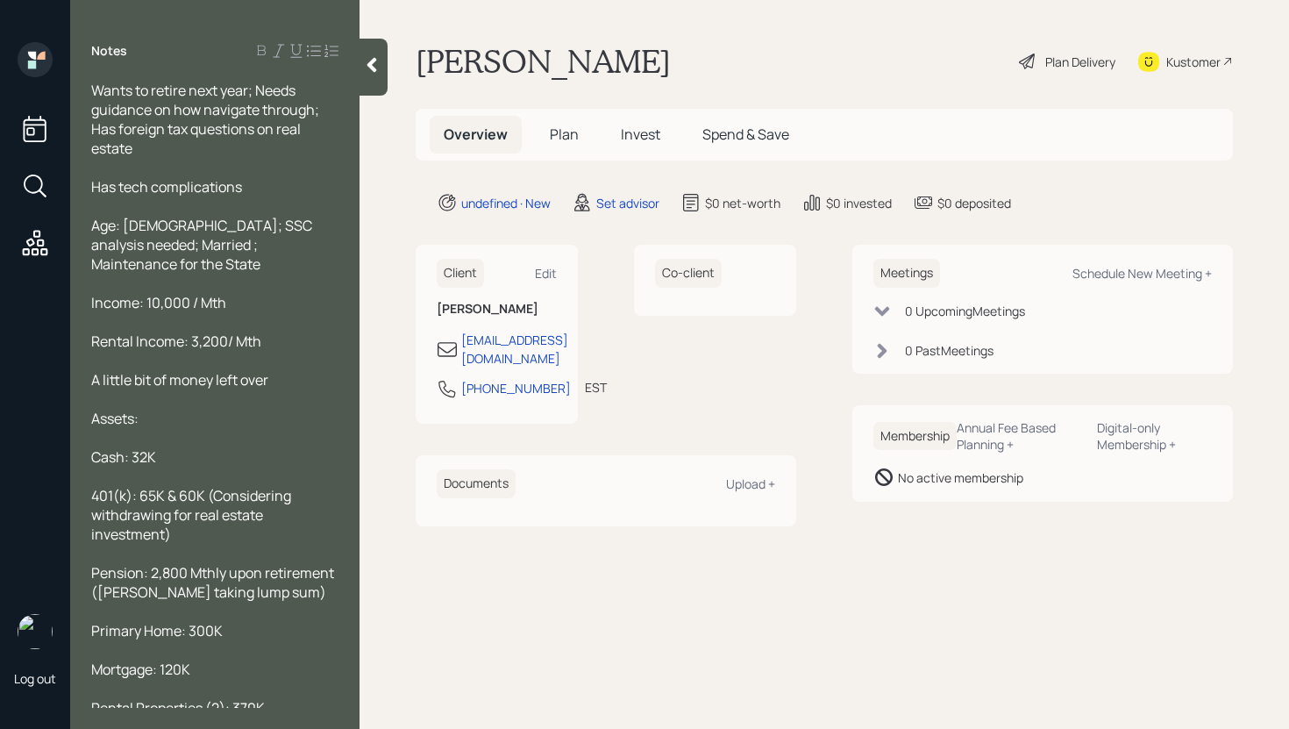
scroll to position [144, 0]
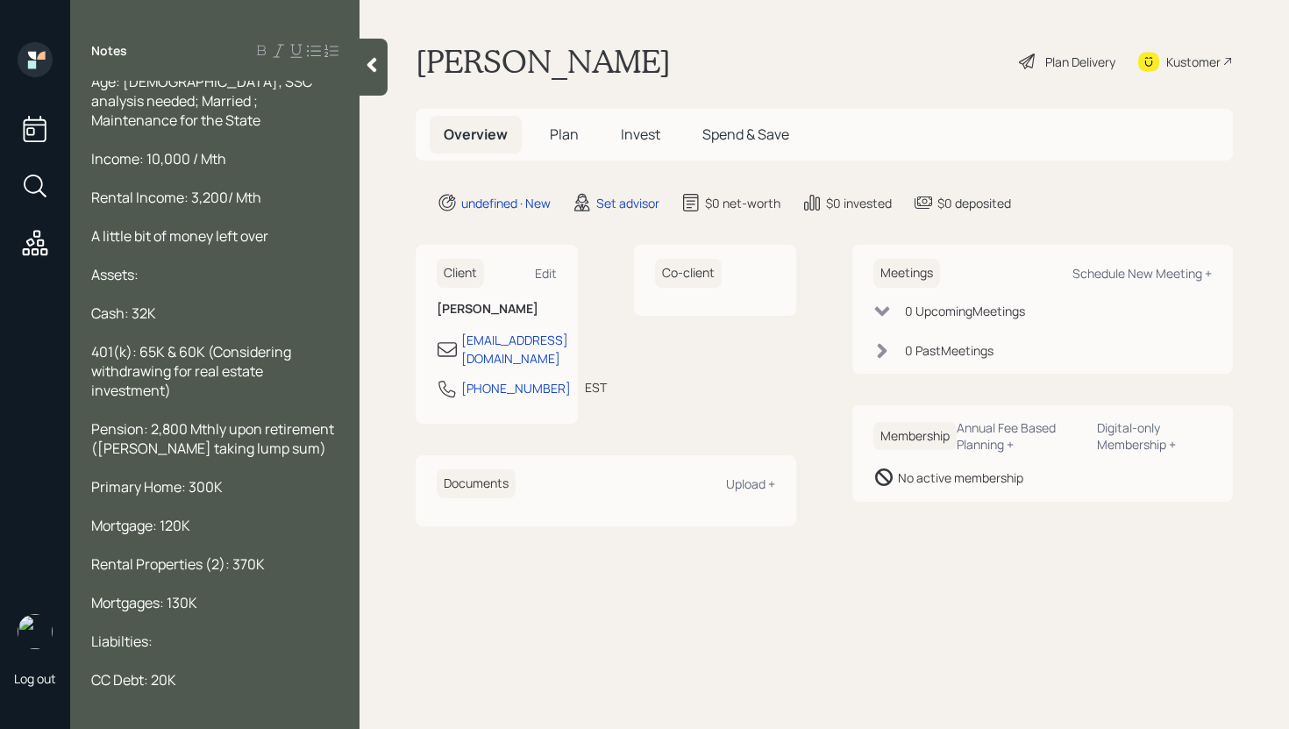
click at [382, 82] on div at bounding box center [374, 67] width 28 height 57
